Goal: Task Accomplishment & Management: Manage account settings

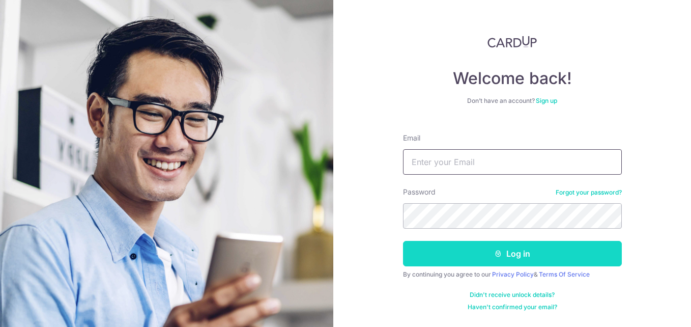
type input "[EMAIL_ADDRESS][DOMAIN_NAME]"
click at [453, 252] on button "Log in" at bounding box center [512, 253] width 219 height 25
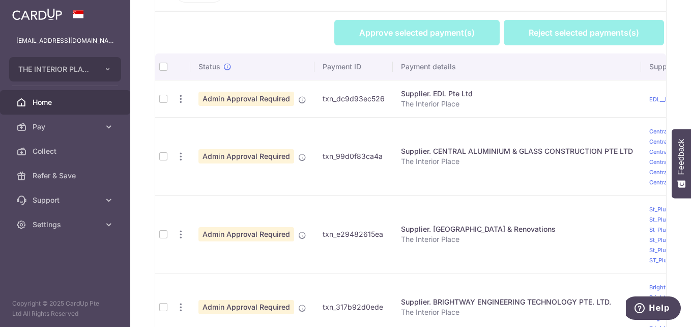
scroll to position [278, 0]
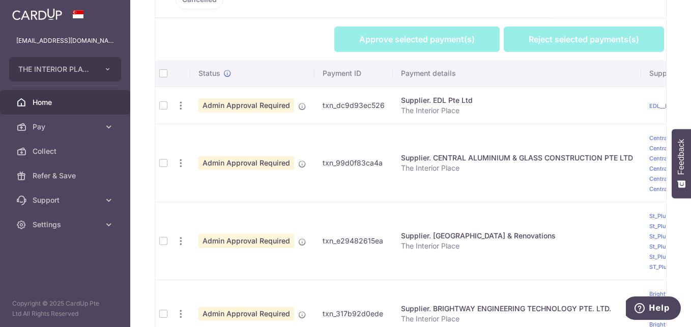
click at [162, 72] on th at bounding box center [163, 73] width 16 height 26
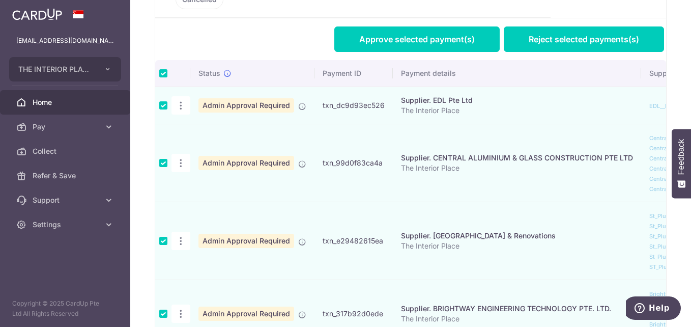
click at [162, 163] on td at bounding box center [163, 163] width 16 height 78
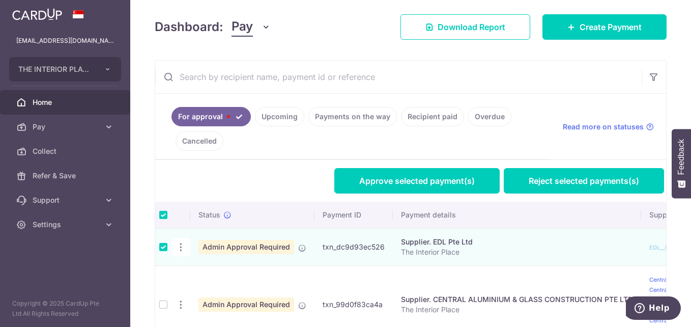
scroll to position [126, 0]
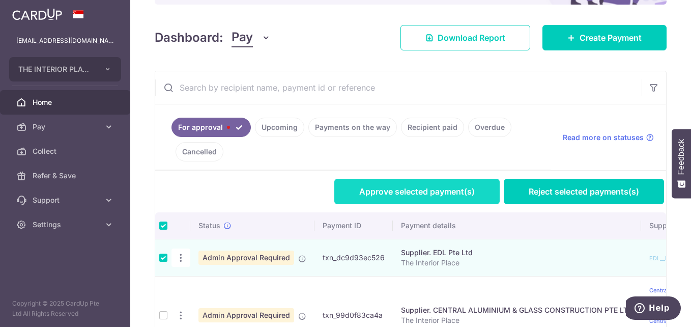
click at [389, 188] on link "Approve selected payment(s)" at bounding box center [416, 191] width 165 height 25
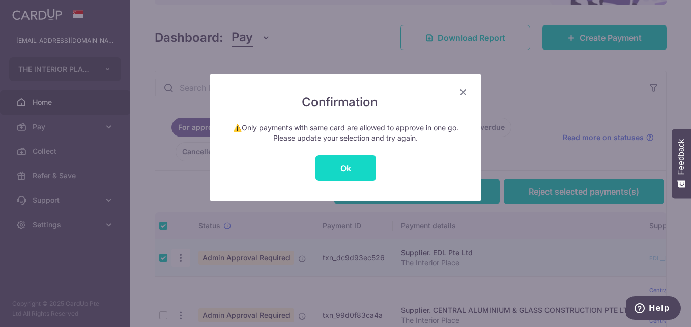
click at [344, 161] on button "Ok" at bounding box center [346, 167] width 61 height 25
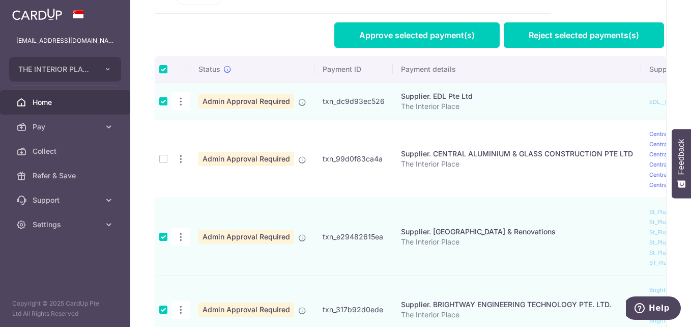
scroll to position [279, 0]
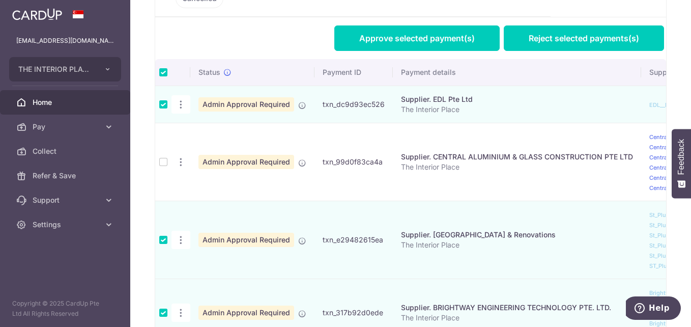
click at [162, 106] on td at bounding box center [163, 104] width 16 height 37
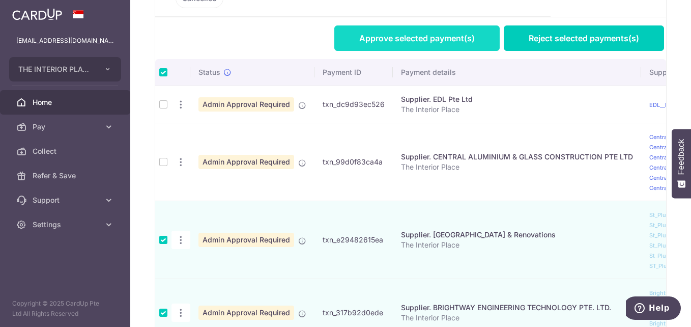
click at [383, 33] on link "Approve selected payment(s)" at bounding box center [416, 37] width 165 height 25
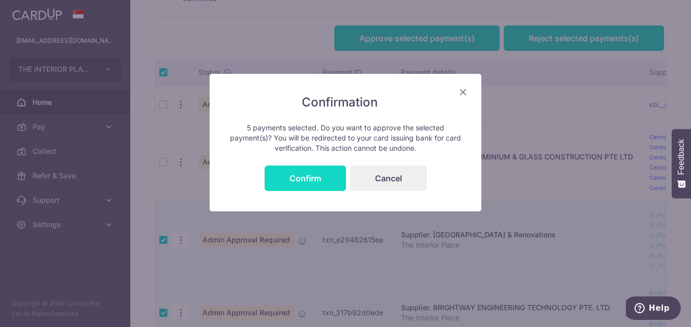
click at [306, 171] on button "Confirm" at bounding box center [305, 177] width 81 height 25
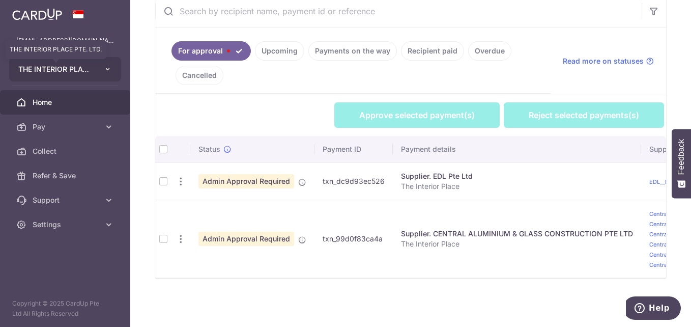
click at [78, 64] on span "THE INTERIOR PLACE PTE. LTD." at bounding box center [55, 69] width 75 height 10
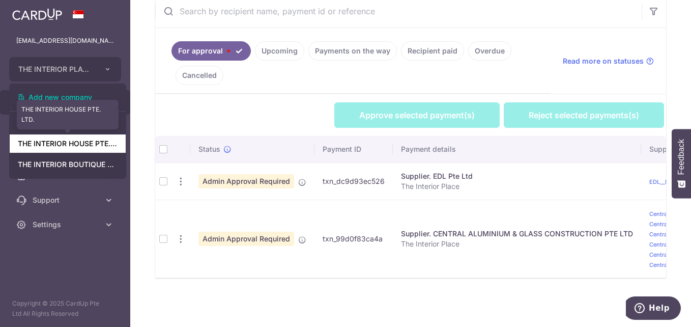
click at [74, 147] on link "THE INTERIOR HOUSE PTE. LTD." at bounding box center [68, 143] width 116 height 18
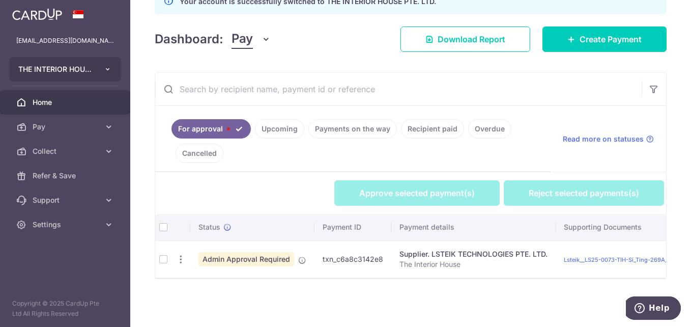
click at [97, 65] on button "THE INTERIOR HOUSE PTE. LTD." at bounding box center [65, 69] width 112 height 24
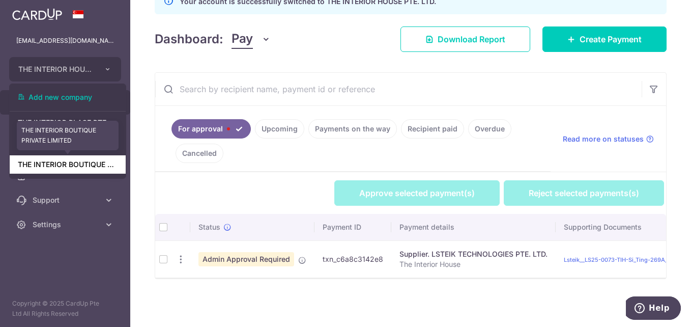
click at [72, 169] on link "THE INTERIOR BOUTIQUE PRIVATE LIMITED" at bounding box center [68, 164] width 116 height 18
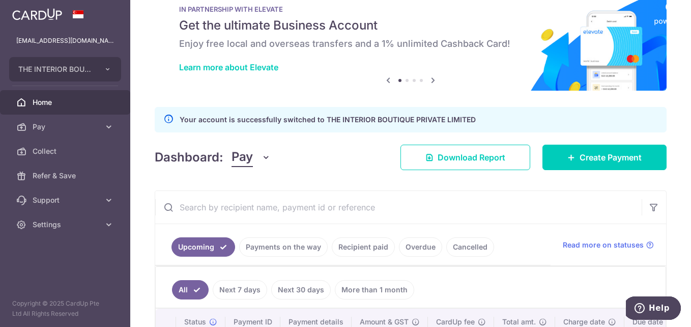
scroll to position [7, 0]
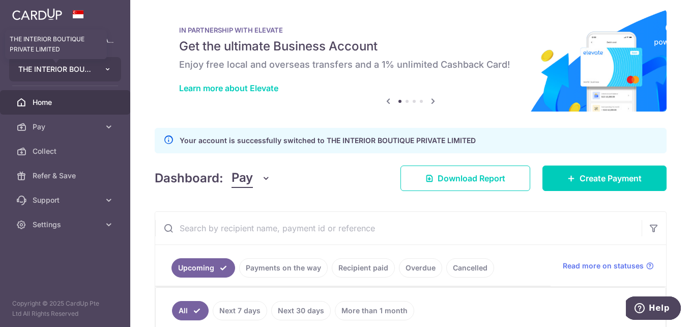
click at [54, 68] on span "THE INTERIOR BOUTIQUE PRIVATE LIMITED" at bounding box center [55, 69] width 75 height 10
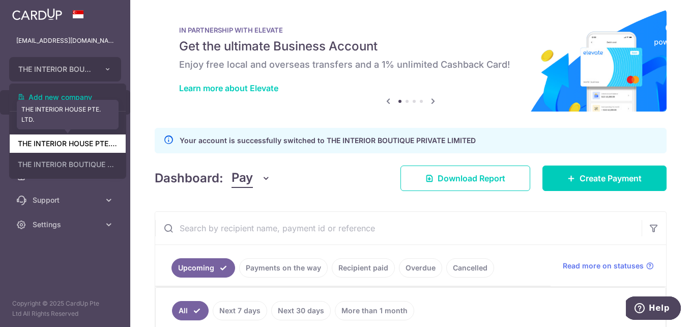
click at [75, 139] on link "THE INTERIOR HOUSE PTE. LTD." at bounding box center [68, 143] width 116 height 18
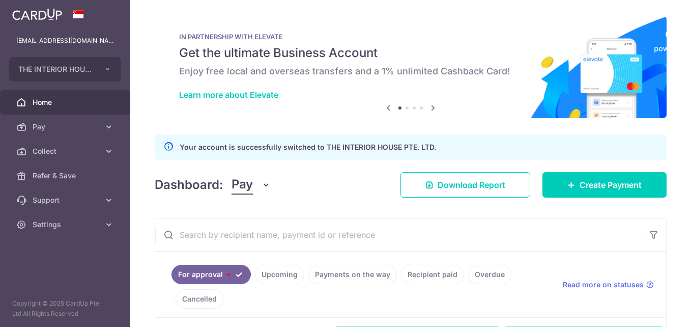
scroll to position [0, 0]
